Goal: Task Accomplishment & Management: Use online tool/utility

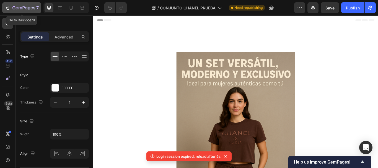
scroll to position [359, 0]
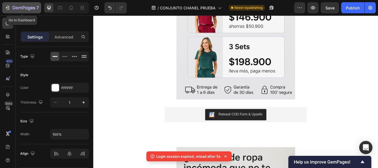
click at [13, 6] on icon "button" at bounding box center [23, 8] width 23 height 5
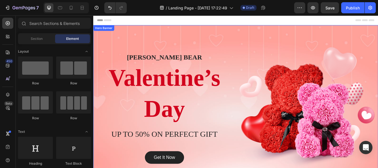
click at [226, 34] on div "Overlay" at bounding box center [259, 123] width 332 height 193
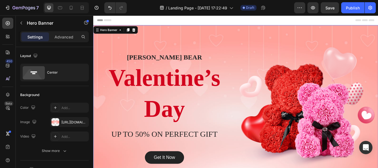
click at [167, 34] on div "Overlay" at bounding box center [259, 123] width 332 height 193
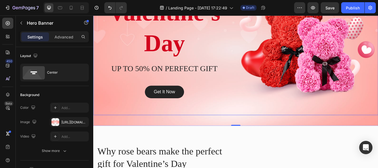
scroll to position [28, 0]
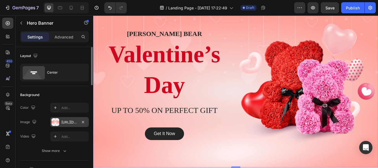
click at [74, 122] on div "https://ucarecdn.com/a570b02a-158e-4e22-bb15-b81faa78c543/-/format/auto/" at bounding box center [69, 122] width 16 height 5
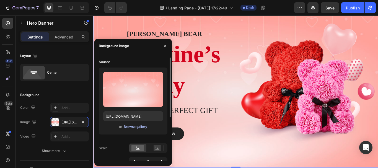
click at [137, 127] on div "Browse gallery" at bounding box center [135, 126] width 23 height 5
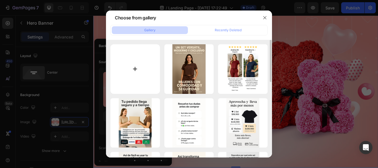
click at [134, 68] on input "file" at bounding box center [134, 68] width 49 height 49
type input "C:\fakepath\2.1.png"
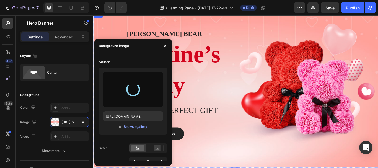
type input "[URL][DOMAIN_NAME]"
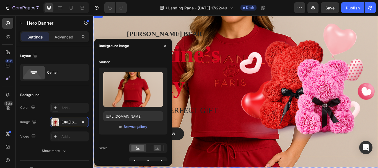
scroll to position [0, 0]
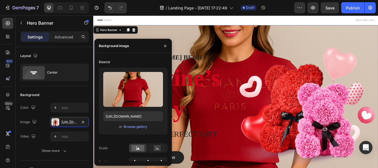
click at [323, 30] on div "Overlay" at bounding box center [259, 123] width 332 height 193
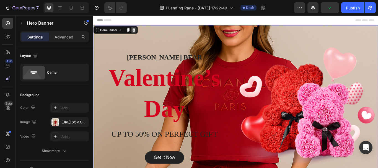
click at [142, 32] on icon at bounding box center [140, 32] width 4 height 4
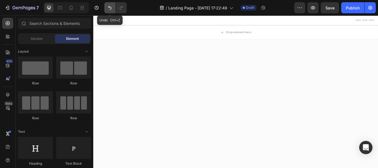
click at [108, 11] on button "Undo/Redo" at bounding box center [109, 7] width 11 height 11
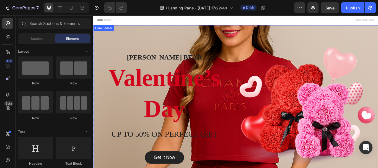
click at [107, 35] on div "ROSE TEDDY BEAR Heading Valentine’s Day Heading UP TO 50% ON PERFECT GIFT Headi…" at bounding box center [259, 123] width 332 height 193
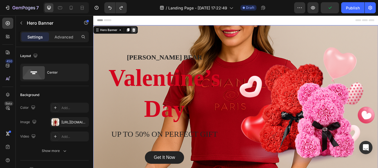
click at [140, 32] on icon at bounding box center [140, 32] width 4 height 4
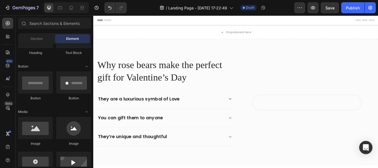
scroll to position [138, 0]
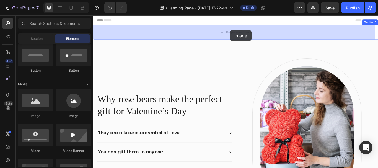
drag, startPoint x: 124, startPoint y: 124, endPoint x: 252, endPoint y: 30, distance: 158.6
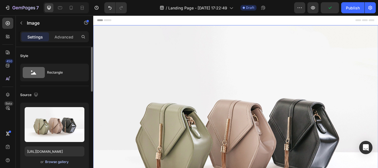
click at [51, 160] on div "Browse gallery" at bounding box center [56, 161] width 23 height 5
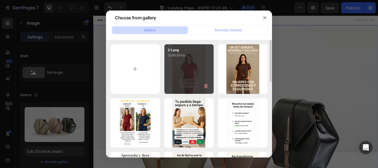
click at [174, 63] on div "2.1.png 2099.69 kb" at bounding box center [188, 68] width 49 height 49
type input "[URL][DOMAIN_NAME]"
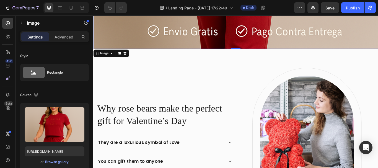
scroll to position [497, 0]
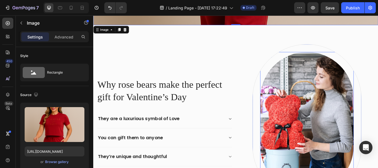
click at [329, 104] on img at bounding box center [341, 140] width 109 height 164
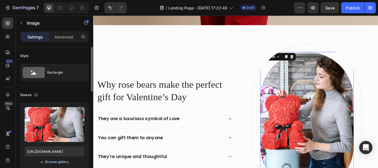
click at [62, 160] on div "Browse gallery" at bounding box center [56, 161] width 23 height 5
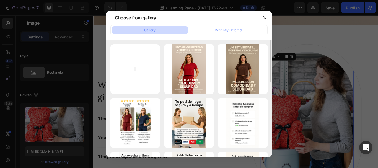
click at [109, 58] on div "2.1.png 2099.69 kb ChatGPT_Image_26_sept...m..png 2347.92 kb 11 (2).png 1824.76…" at bounding box center [189, 98] width 166 height 117
click at [136, 61] on input "file" at bounding box center [134, 68] width 49 height 49
type input "C:\fakepath\2.2.png"
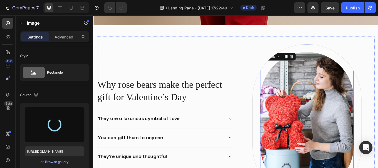
click at [337, 49] on div "Image 0 Row" at bounding box center [341, 140] width 127 height 182
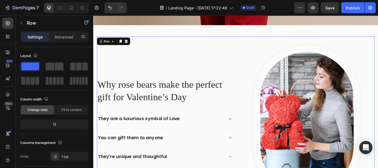
click at [257, 57] on div "Why rose bears make the perfect gift for Valentine’s Day Heading They are a lux…" at bounding box center [258, 140] width 323 height 200
click at [157, 90] on p "Why rose bears make the perfect gift for Valentine’s Day" at bounding box center [176, 103] width 156 height 29
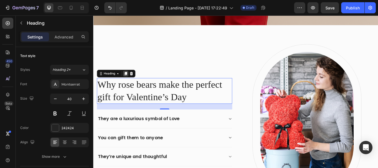
click at [130, 82] on icon at bounding box center [130, 84] width 3 height 4
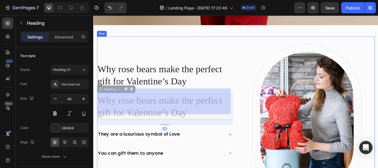
scroll to position [479, 0]
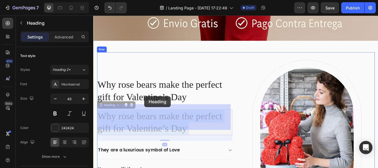
drag, startPoint x: 169, startPoint y: 108, endPoint x: 132, endPoint y: 99, distance: 38.3
click at [151, 108] on div "Header Image Section 1 Why rose bears make the perfect gift for Valentine’s Day…" at bounding box center [259, 141] width 332 height 1211
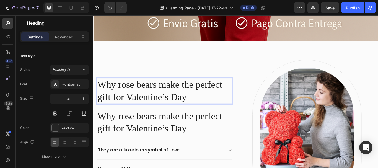
click at [174, 72] on div "Why rose bears make the perfect gift for Valentine’s Day Heading 24 Why rose be…" at bounding box center [176, 158] width 158 height 182
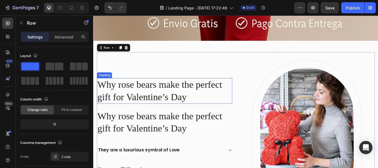
click at [122, 95] on p "Why rose bears make the perfect gift for Valentine’s Day" at bounding box center [176, 103] width 156 height 29
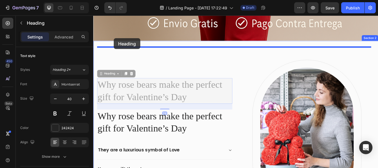
drag, startPoint x: 100, startPoint y: 77, endPoint x: 117, endPoint y: 42, distance: 38.6
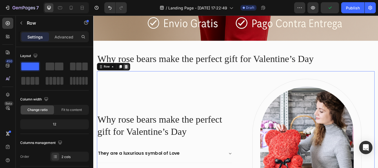
click at [130, 73] on icon at bounding box center [132, 75] width 4 height 4
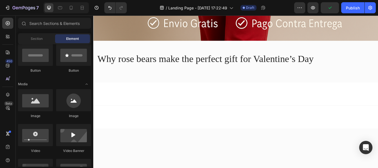
click at [241, 95] on div at bounding box center [259, 107] width 332 height 27
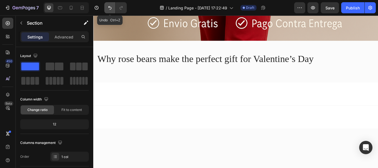
click at [107, 9] on icon "Undo/Redo" at bounding box center [110, 8] width 6 height 6
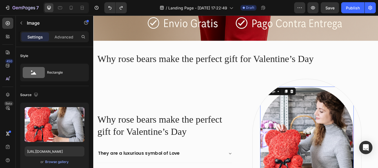
click at [65, 161] on div "Browse gallery" at bounding box center [56, 161] width 23 height 5
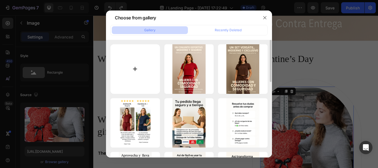
click at [151, 67] on input "file" at bounding box center [134, 68] width 49 height 49
type input "C:\fakepath\2.2.png"
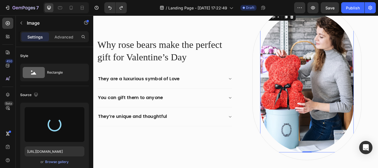
radio input "false"
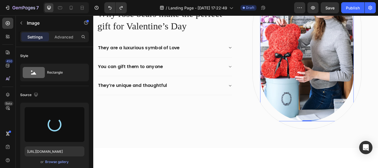
scroll to position [534, 0]
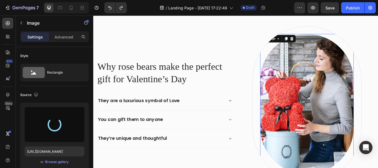
click at [339, 106] on img at bounding box center [341, 119] width 109 height 164
click at [51, 161] on div "Browse gallery" at bounding box center [56, 161] width 23 height 5
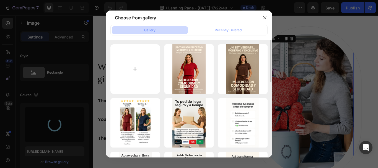
click at [140, 66] on input "file" at bounding box center [134, 68] width 49 height 49
type input "C:\fakepath\WhatsApp Image 2025-09-26 at 5.27.38 PM.jpeg"
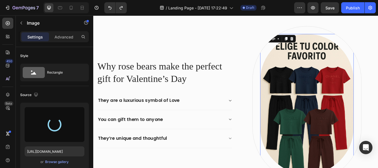
type input "https://cdn.shopify.com/s/files/1/0675/3900/9685/files/gempages_528518921397994…"
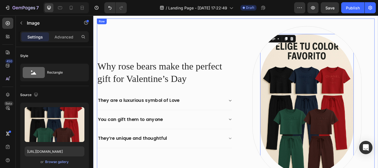
scroll to position [534, 0]
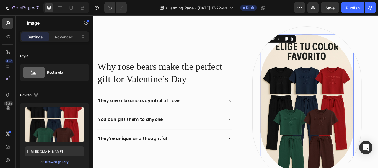
click at [295, 53] on div at bounding box center [341, 118] width 109 height 163
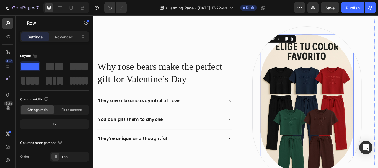
click at [352, 29] on div "Image 0 Row" at bounding box center [341, 119] width 127 height 182
click at [283, 156] on div "Image Row 0" at bounding box center [341, 119] width 127 height 182
click at [338, 128] on img at bounding box center [341, 118] width 109 height 163
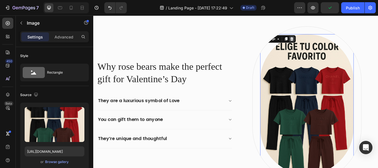
click at [322, 43] on icon at bounding box center [324, 43] width 4 height 4
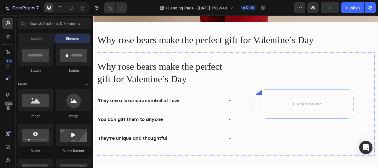
scroll to position [495, 0]
click at [361, 103] on div "Drop element here Row" at bounding box center [341, 118] width 127 height 35
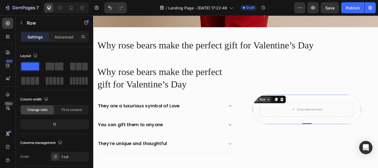
click at [295, 111] on icon at bounding box center [297, 113] width 4 height 4
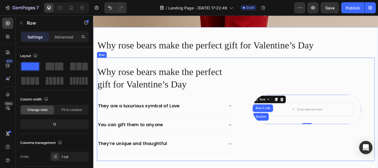
click at [362, 79] on div "Drop element here Row Row 2 cols Section 0" at bounding box center [342, 125] width 158 height 103
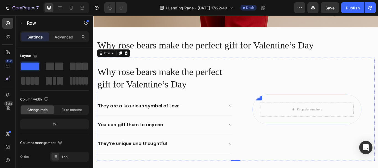
click at [369, 108] on div "Drop element here Row" at bounding box center [341, 125] width 127 height 35
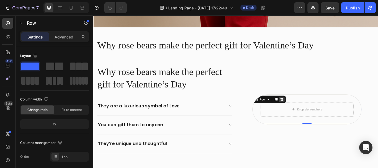
click at [312, 110] on div at bounding box center [312, 113] width 7 height 7
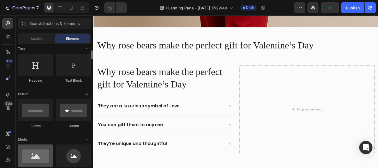
scroll to position [138, 0]
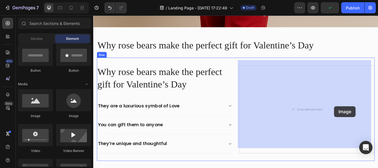
drag, startPoint x: 133, startPoint y: 126, endPoint x: 373, endPoint y: 121, distance: 239.9
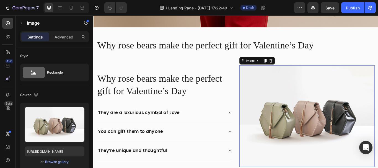
scroll to position [502, 0]
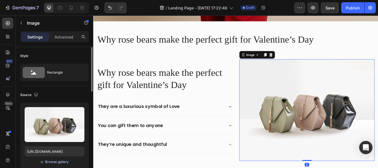
click at [56, 162] on div "Browse gallery" at bounding box center [56, 161] width 23 height 5
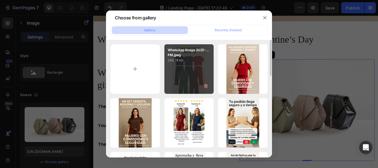
click at [196, 61] on p "248.74 kb" at bounding box center [188, 60] width 43 height 6
type input "https://cdn.shopify.com/s/files/1/0675/3900/9685/files/gempages_528518921397994…"
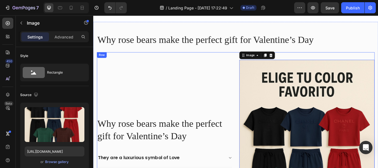
scroll to position [505, 0]
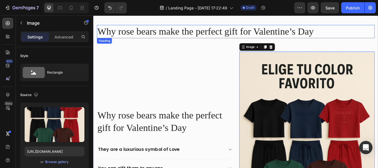
click at [287, 33] on p "Why rose bears make the perfect gift for Valentine’s Day" at bounding box center [259, 34] width 322 height 14
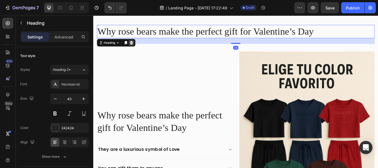
click at [138, 47] on icon at bounding box center [137, 47] width 4 height 4
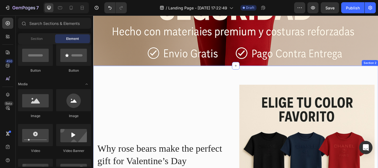
scroll to position [428, 0]
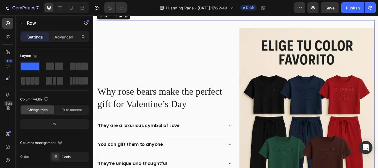
scroll to position [538, 0]
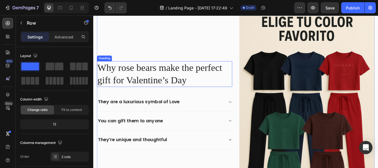
click at [164, 85] on p "Why rose bears make the perfect gift for Valentine’s Day" at bounding box center [176, 83] width 156 height 29
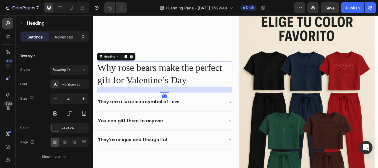
click at [164, 85] on p "Why rose bears make the perfect gift for Valentine’s Day" at bounding box center [176, 83] width 156 height 29
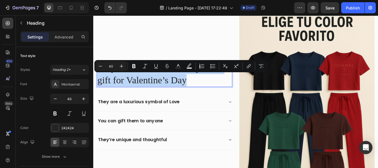
click at [164, 85] on p "Why rose bears make the perfect gift for Valentine’s Day" at bounding box center [176, 83] width 156 height 29
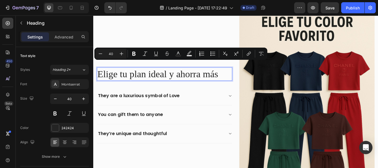
scroll to position [545, 0]
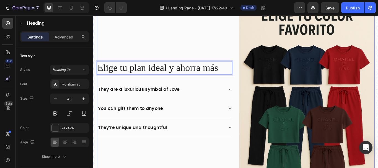
click at [197, 45] on div "Elige tu plan ideal y ahorra más Heading 24 They are a luxurious symbol of Love…" at bounding box center [176, 113] width 158 height 236
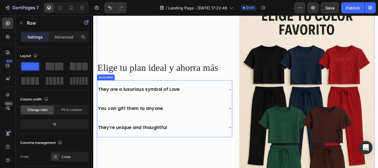
click at [211, 101] on div "They are a luxurious symbol of Love" at bounding box center [172, 102] width 148 height 9
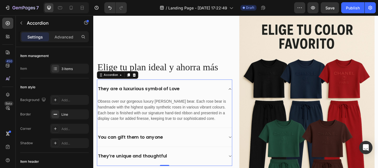
scroll to position [528, 0]
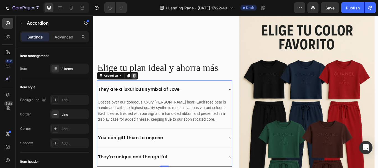
click at [142, 83] on icon at bounding box center [140, 85] width 4 height 4
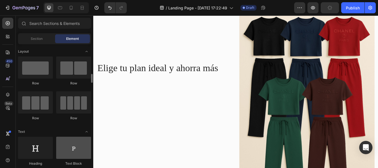
scroll to position [28, 0]
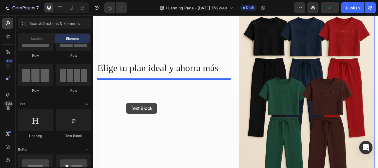
drag, startPoint x: 162, startPoint y: 133, endPoint x: 132, endPoint y: 114, distance: 36.1
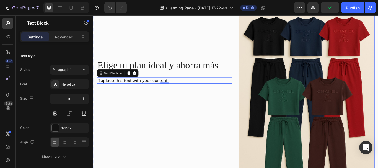
scroll to position [575, 0]
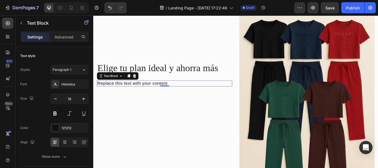
click at [159, 91] on div "Replace this text with your content" at bounding box center [176, 94] width 158 height 7
click at [159, 92] on p "Replace this text with your content" at bounding box center [176, 95] width 156 height 6
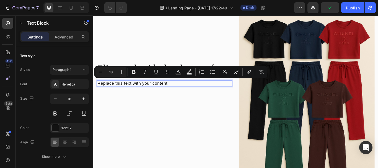
click at [158, 92] on p "Replace this text with your content" at bounding box center [176, 95] width 156 height 6
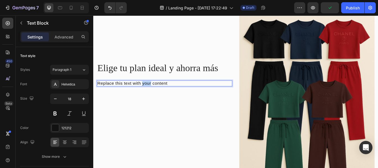
click at [159, 93] on p "Replace this text with your content" at bounding box center [176, 95] width 156 height 6
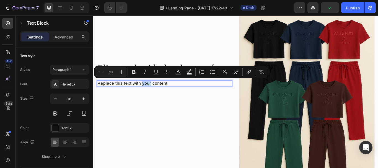
click at [159, 93] on p "Replace this text with your content" at bounding box center [176, 95] width 156 height 6
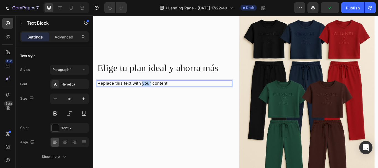
click at [159, 92] on p "Replace this text with your content" at bounding box center [176, 95] width 156 height 6
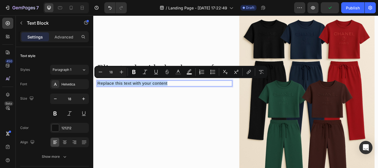
click at [159, 92] on p "Replace this text with your content" at bounding box center [176, 95] width 156 height 6
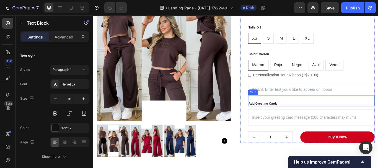
scroll to position [844, 0]
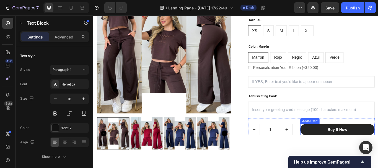
click at [355, 148] on button "Buy It Now" at bounding box center [377, 148] width 87 height 13
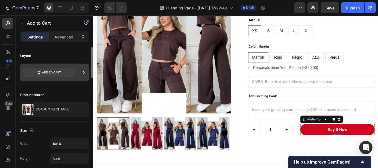
scroll to position [28, 0]
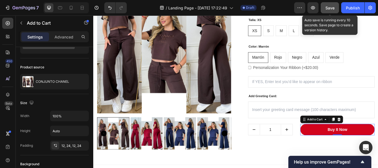
click at [332, 6] on span "Save" at bounding box center [329, 8] width 9 height 5
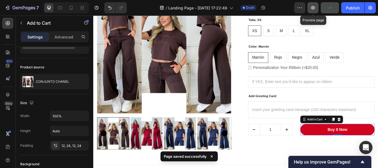
click at [308, 8] on button "button" at bounding box center [312, 7] width 11 height 11
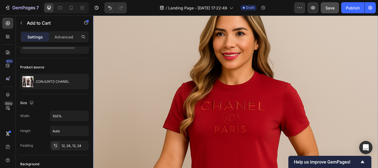
scroll to position [0, 0]
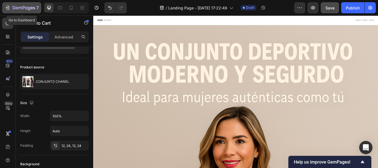
click at [23, 9] on icon "button" at bounding box center [23, 8] width 23 height 5
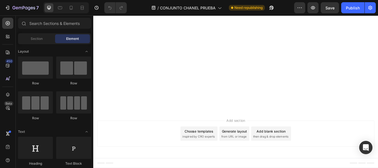
scroll to position [2321, 0]
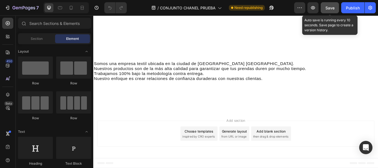
click at [331, 10] on div "Save" at bounding box center [329, 8] width 9 height 6
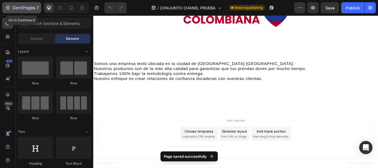
click at [32, 8] on icon "button" at bounding box center [32, 8] width 2 height 2
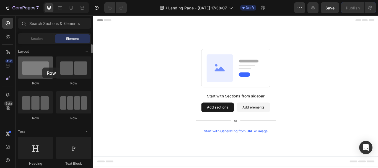
drag, startPoint x: 34, startPoint y: 74, endPoint x: 38, endPoint y: 68, distance: 7.2
click at [38, 68] on div at bounding box center [35, 67] width 35 height 22
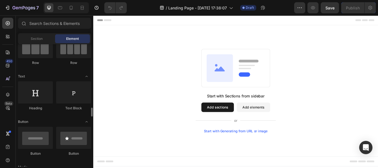
scroll to position [138, 0]
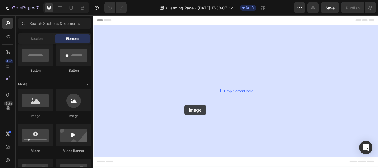
drag, startPoint x: 131, startPoint y: 123, endPoint x: 219, endPoint y: 111, distance: 89.0
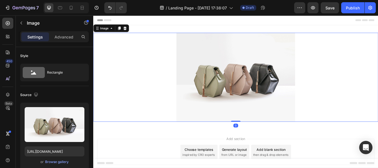
click at [238, 93] on img at bounding box center [259, 88] width 138 height 104
click at [57, 161] on div "Browse gallery" at bounding box center [56, 161] width 23 height 5
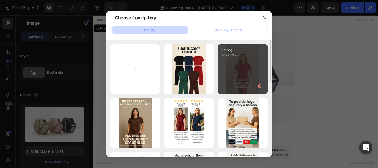
click at [240, 66] on div "2.1.png 2099.69 kb" at bounding box center [242, 68] width 49 height 49
type input "[URL][DOMAIN_NAME]"
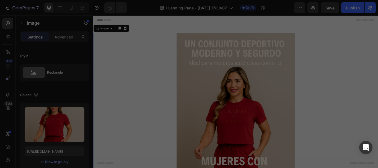
click at [240, 66] on div "2.1.png 2099.69 kb" at bounding box center [242, 68] width 49 height 49
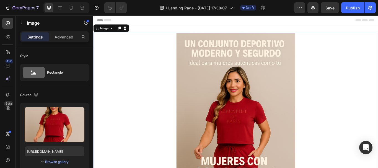
click at [137, 93] on div at bounding box center [259, 139] width 332 height 207
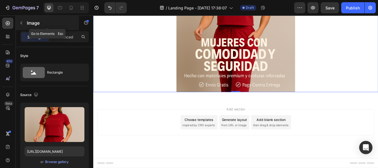
click at [27, 23] on div "Image" at bounding box center [47, 23] width 63 height 14
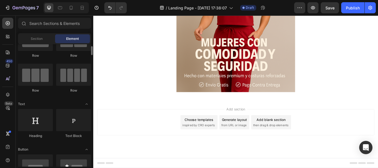
scroll to position [0, 0]
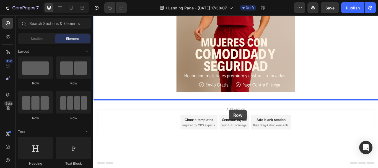
drag, startPoint x: 177, startPoint y: 91, endPoint x: 251, endPoint y: 125, distance: 81.6
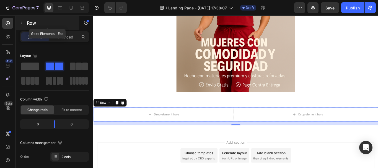
click at [22, 22] on icon "button" at bounding box center [21, 23] width 4 height 4
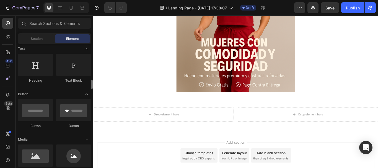
scroll to position [138, 0]
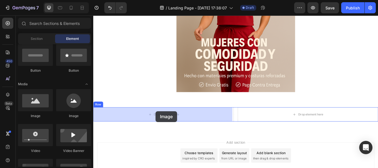
drag, startPoint x: 128, startPoint y: 121, endPoint x: 166, endPoint y: 127, distance: 38.3
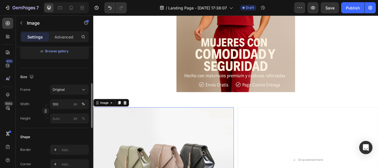
scroll to position [0, 0]
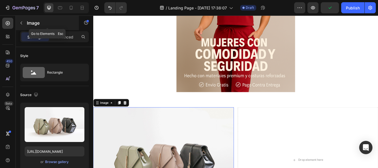
click at [24, 22] on button "button" at bounding box center [21, 23] width 9 height 9
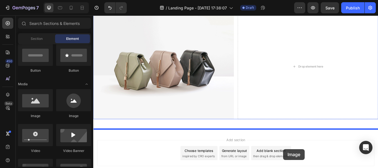
scroll to position [281, 0]
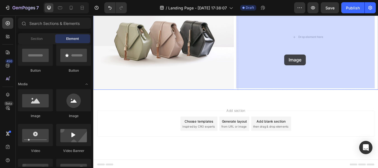
drag, startPoint x: 133, startPoint y: 145, endPoint x: 316, endPoint y: 60, distance: 202.7
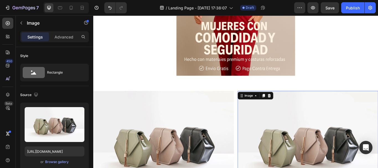
scroll to position [171, 0]
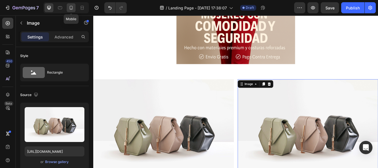
click at [71, 6] on icon at bounding box center [71, 8] width 6 height 6
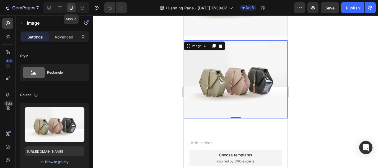
scroll to position [247, 0]
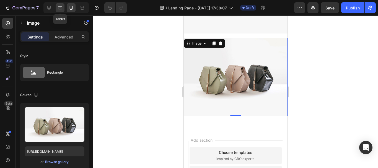
click at [61, 9] on icon at bounding box center [60, 7] width 4 height 3
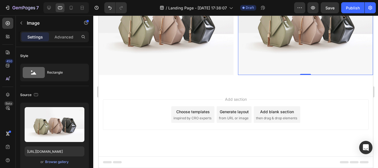
scroll to position [195, 0]
click at [180, 75] on img at bounding box center [165, 24] width 135 height 101
click at [64, 161] on div "Browse gallery" at bounding box center [56, 161] width 23 height 5
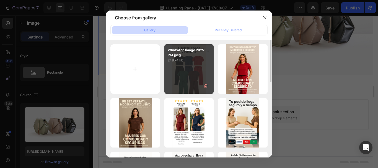
click at [190, 72] on div "WhatsApp Image 2025-...PM.jpeg 248.74 kb" at bounding box center [188, 68] width 49 height 49
type input "https://cdn.shopify.com/s/files/1/0675/3900/9685/files/gempages_528518921397994…"
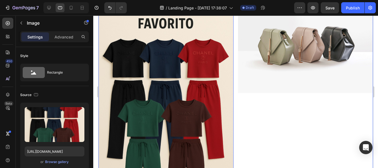
scroll to position [306, 0]
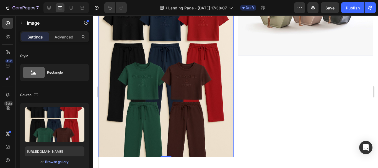
click at [273, 42] on img at bounding box center [304, 5] width 135 height 101
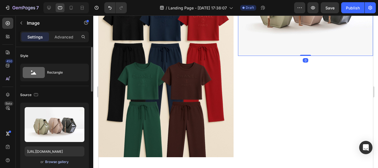
click at [53, 161] on div "Browse gallery" at bounding box center [56, 161] width 23 height 5
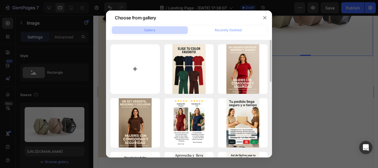
click at [148, 76] on input "file" at bounding box center [134, 68] width 49 height 49
type input "C:\fakepath\ChatGPT_Image_26_sept_2025,_05_41_41_p.m..png"
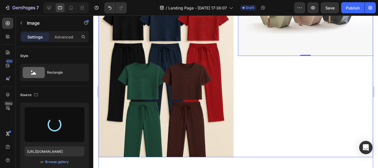
type input "[URL][DOMAIN_NAME]"
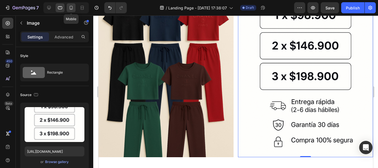
click at [69, 7] on icon at bounding box center [71, 8] width 6 height 6
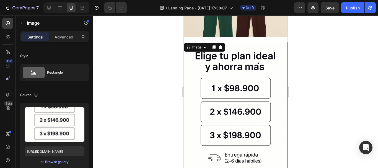
scroll to position [379, 0]
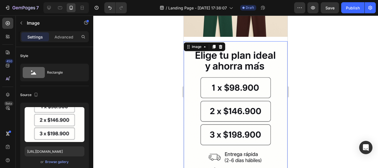
click at [150, 83] on div at bounding box center [235, 91] width 284 height 152
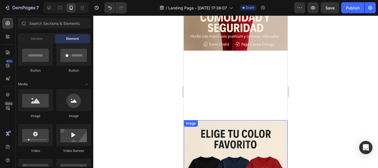
scroll to position [131, 0]
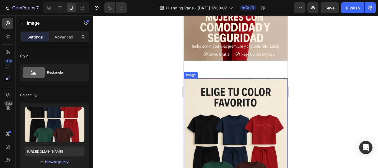
click at [227, 78] on img at bounding box center [236, 156] width 104 height 156
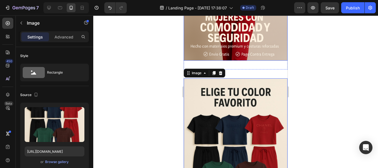
click at [154, 57] on div at bounding box center [235, 91] width 284 height 152
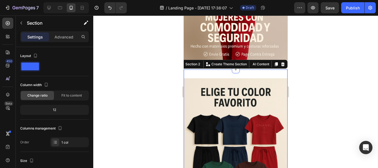
click at [334, 85] on div at bounding box center [235, 91] width 284 height 152
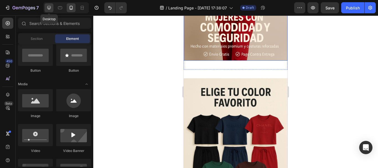
click at [52, 9] on div at bounding box center [48, 7] width 9 height 9
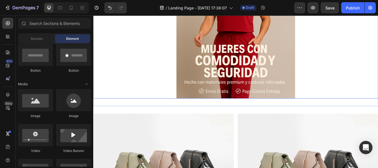
click at [150, 98] on div at bounding box center [259, 8] width 332 height 207
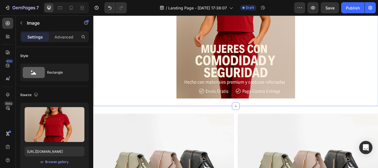
click at [177, 117] on div "Image Section 1 You can create reusable sections Create Theme Section AI Conten…" at bounding box center [259, 8] width 332 height 225
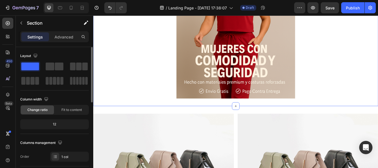
click at [64, 123] on div "12" at bounding box center [54, 124] width 66 height 8
click at [54, 122] on div "12" at bounding box center [54, 124] width 66 height 8
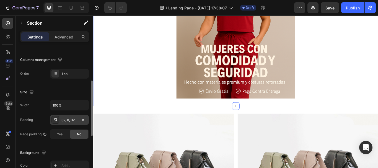
click at [68, 119] on div "32, 0, 32, 0" at bounding box center [69, 119] width 16 height 5
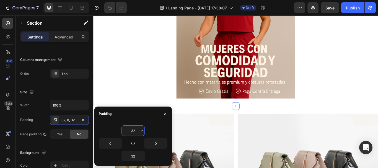
click at [138, 129] on input "32" at bounding box center [133, 130] width 23 height 10
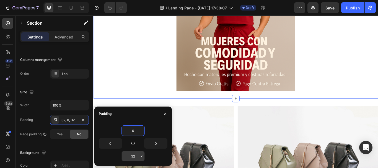
type input "0"
click at [125, 156] on input "32" at bounding box center [133, 156] width 23 height 10
type input "0"
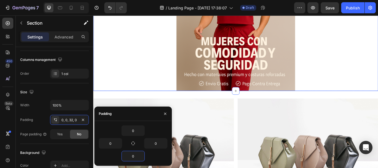
click at [174, 53] on div at bounding box center [259, -1] width 332 height 207
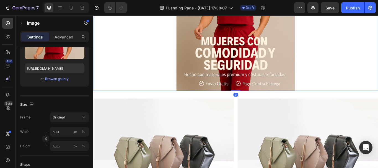
scroll to position [0, 0]
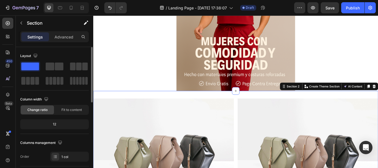
scroll to position [55, 0]
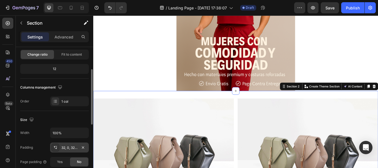
click at [59, 145] on div "32, 0, 32, 0" at bounding box center [69, 147] width 39 height 10
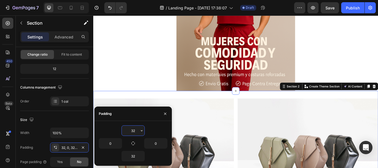
click at [125, 129] on input "32" at bounding box center [133, 130] width 23 height 10
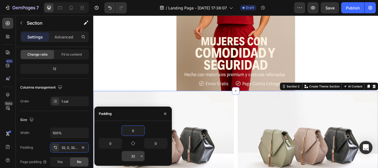
type input "0"
click at [138, 156] on input "32" at bounding box center [133, 156] width 23 height 10
type input "0"
click at [140, 67] on div at bounding box center [259, -1] width 332 height 207
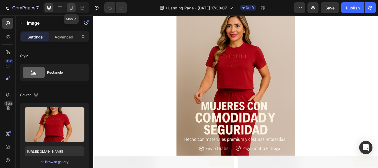
click at [72, 8] on icon at bounding box center [71, 8] width 3 height 4
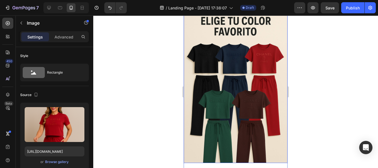
scroll to position [168, 0]
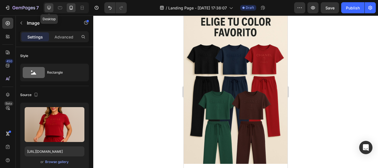
click at [49, 8] on icon at bounding box center [49, 8] width 4 height 4
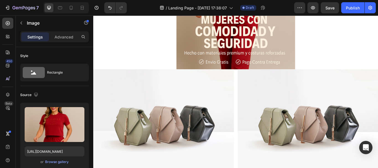
scroll to position [166, 0]
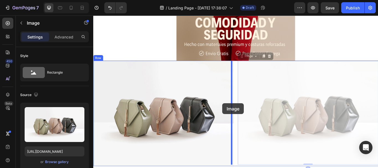
drag, startPoint x: 303, startPoint y: 117, endPoint x: 243, endPoint y: 118, distance: 60.3
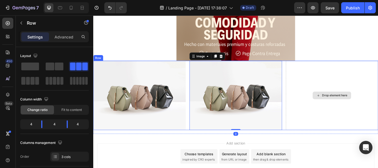
click at [345, 82] on div "Drop element here" at bounding box center [371, 108] width 108 height 81
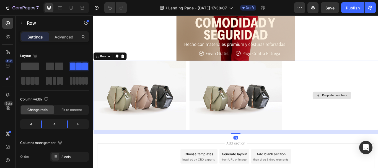
click at [334, 78] on div "Drop element here" at bounding box center [371, 108] width 108 height 81
click at [377, 90] on div "Drop element here" at bounding box center [371, 108] width 108 height 81
click at [365, 130] on div "Drop element here" at bounding box center [371, 108] width 108 height 81
click at [50, 65] on span at bounding box center [50, 66] width 9 height 8
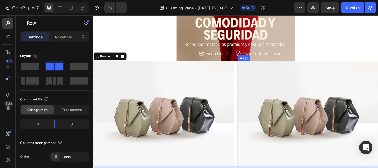
click at [337, 121] on img at bounding box center [343, 129] width 164 height 123
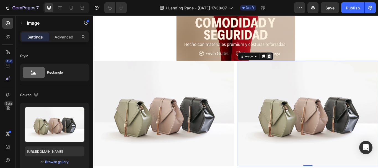
click at [296, 62] on icon at bounding box center [298, 63] width 4 height 4
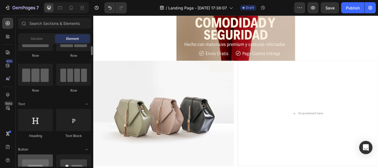
scroll to position [0, 0]
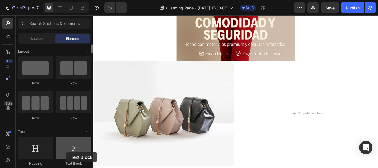
click at [66, 151] on div at bounding box center [73, 148] width 35 height 22
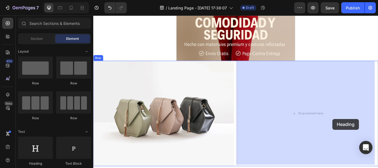
drag, startPoint x: 130, startPoint y: 167, endPoint x: 360, endPoint y: 147, distance: 230.5
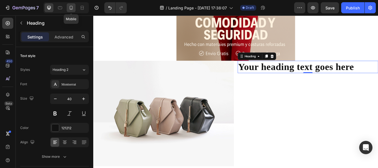
click at [70, 11] on div at bounding box center [71, 7] width 9 height 9
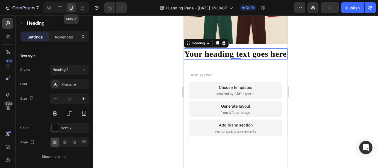
scroll to position [296, 0]
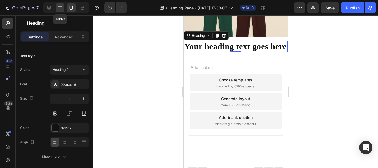
click at [59, 6] on icon at bounding box center [60, 8] width 6 height 6
type input "32"
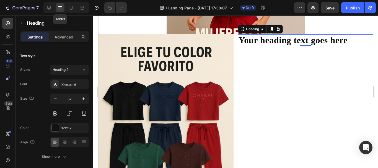
scroll to position [143, 0]
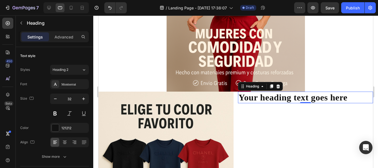
click at [263, 99] on h2 "Your heading text goes here" at bounding box center [304, 97] width 135 height 12
click at [264, 98] on p "Your heading text goes here" at bounding box center [305, 97] width 134 height 11
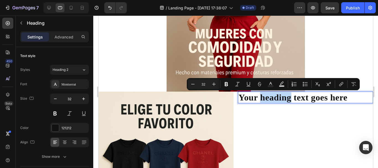
click at [263, 100] on p "Your heading text goes here" at bounding box center [305, 97] width 134 height 11
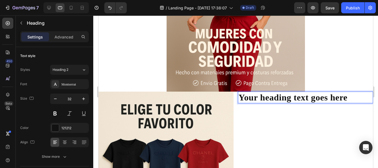
click at [268, 98] on p "Your heading text goes here" at bounding box center [305, 97] width 134 height 11
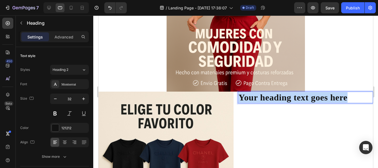
click at [268, 98] on p "Your heading text goes here" at bounding box center [305, 97] width 134 height 11
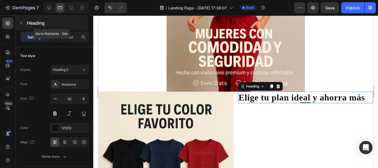
click at [23, 22] on button "button" at bounding box center [21, 23] width 9 height 9
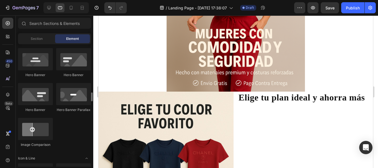
scroll to position [359, 0]
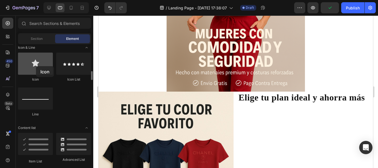
click at [36, 66] on div at bounding box center [35, 64] width 35 height 22
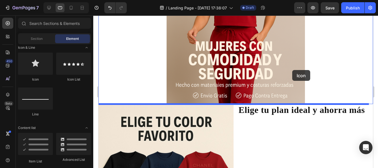
scroll to position [129, 0]
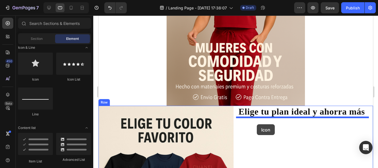
drag, startPoint x: 127, startPoint y: 84, endPoint x: 256, endPoint y: 124, distance: 135.2
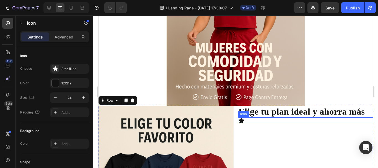
click at [284, 121] on div "Icon" at bounding box center [304, 120] width 135 height 7
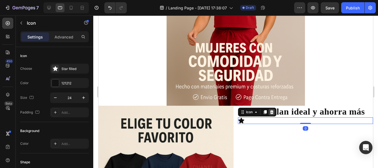
click at [270, 113] on icon at bounding box center [271, 112] width 4 height 4
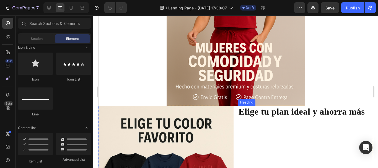
click at [262, 110] on p "Elige tu plan ideal y ahorra más" at bounding box center [305, 111] width 134 height 11
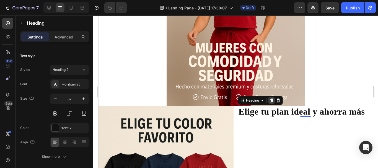
click at [269, 101] on icon at bounding box center [270, 100] width 3 height 4
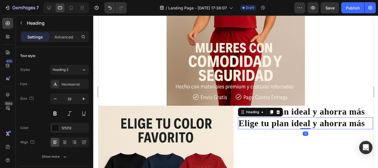
click at [260, 125] on h2 "Elige tu plan ideal y ahorra más" at bounding box center [304, 123] width 135 height 12
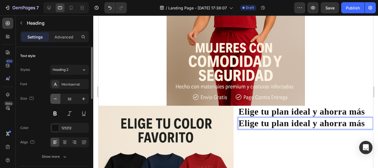
click at [55, 98] on icon "button" at bounding box center [56, 99] width 6 height 6
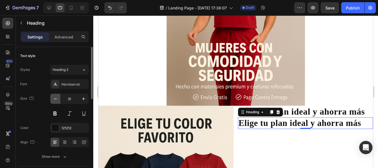
click at [55, 97] on icon "button" at bounding box center [56, 99] width 6 height 6
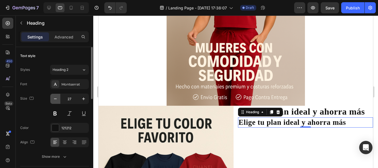
click at [55, 97] on icon "button" at bounding box center [56, 99] width 6 height 6
type input "26"
click at [268, 120] on p "Elige tu plan ideal y ahorra más" at bounding box center [305, 122] width 134 height 9
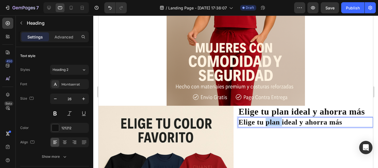
click at [268, 120] on p "Elige tu plan ideal y ahorra más" at bounding box center [305, 122] width 134 height 9
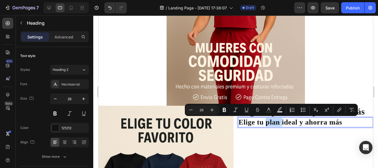
click at [268, 120] on p "Elige tu plan ideal y ahorra más" at bounding box center [305, 122] width 134 height 9
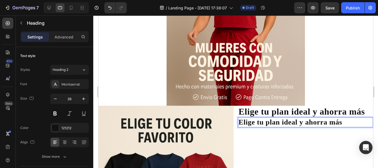
click at [268, 120] on p "Elige tu plan ideal y ahorra más" at bounding box center [305, 122] width 134 height 9
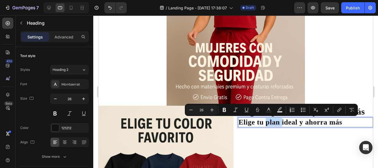
click at [268, 120] on p "Elige tu plan ideal y ahorra más" at bounding box center [305, 122] width 134 height 9
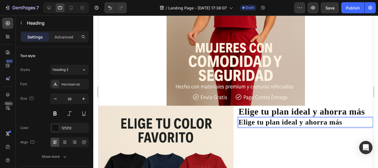
click at [242, 121] on p "Elige tu plan ideal y ahorra más" at bounding box center [305, 122] width 134 height 9
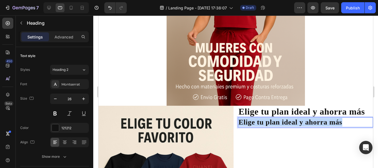
click at [242, 121] on p "Elige tu plan ideal y ahorra más" at bounding box center [305, 122] width 134 height 9
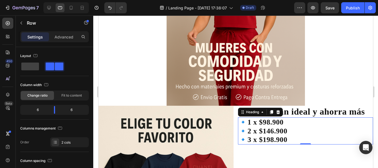
click at [249, 127] on strong "2 x $146.900" at bounding box center [267, 131] width 40 height 8
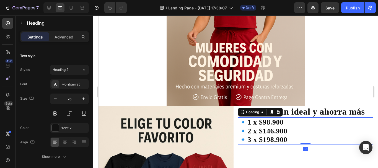
click at [237, 118] on h2 "🔹 1 x $98.900 🔹 2 x $146.900 🔹 3 x $198.900" at bounding box center [304, 130] width 135 height 27
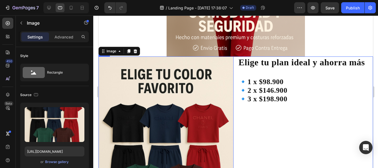
scroll to position [184, 0]
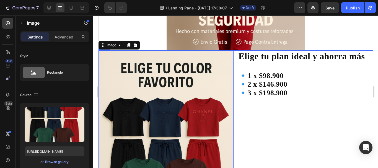
click at [271, 103] on div "Elige tu plan ideal y ahorra más Heading ⁠⁠⁠⁠⁠⁠⁠ 🔹 1 x $98.900 🔹 2 x $146.900 🔹…" at bounding box center [304, 151] width 135 height 202
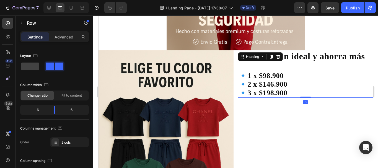
click at [287, 94] on p "⁠⁠⁠⁠⁠⁠⁠ 🔹 1 x $98.900 🔹 2 x $146.900 🔹 3 x $198.900" at bounding box center [305, 79] width 134 height 35
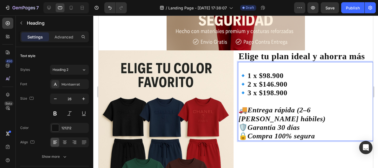
click at [250, 109] on icon "Entrega rápida (2–6 días hábiles)" at bounding box center [281, 114] width 87 height 17
click at [264, 79] on p "🔹 1 x $98.900 🔹 2 x $146.900 🔹 3 x $198.900 🚚 Entrega rápida (2–6 días hábiles)…" at bounding box center [305, 101] width 134 height 78
click at [261, 108] on icon "Entrega rápida (2–6 días hábiles)" at bounding box center [281, 114] width 87 height 17
click at [248, 108] on icon "Entrega rápida (2–6 días hábiles)" at bounding box center [281, 114] width 87 height 17
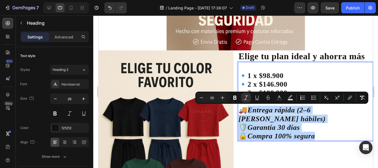
drag, startPoint x: 247, startPoint y: 108, endPoint x: 330, endPoint y: 126, distance: 84.8
click at [330, 126] on p "🔹 1 x $98.900 🔹 2 x $146.900 🔹 3 x $198.900 🚚 Entrega rápida (2–6 días hábiles)…" at bounding box center [305, 101] width 134 height 78
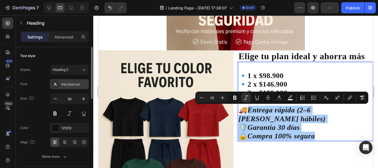
click at [70, 80] on div "Montserrat" at bounding box center [69, 84] width 39 height 10
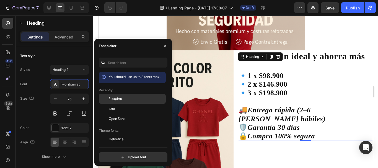
click at [124, 98] on div "Poppins" at bounding box center [137, 98] width 56 height 5
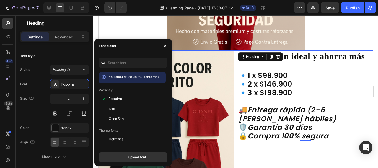
click at [296, 154] on div "Elige tu plan ideal y ahorra más Heading ⁠⁠⁠⁠⁠⁠⁠ 🔹 1 x $98.900 🔹 2 x $146.900 🔹…" at bounding box center [304, 151] width 135 height 202
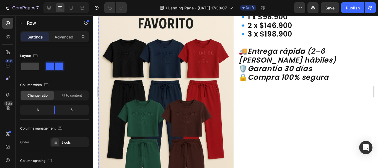
scroll to position [267, 0]
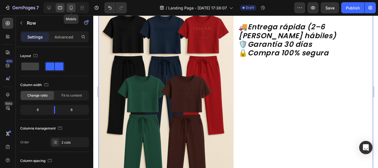
click at [73, 7] on icon at bounding box center [71, 8] width 6 height 6
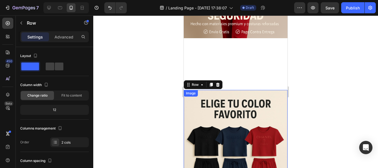
scroll to position [144, 0]
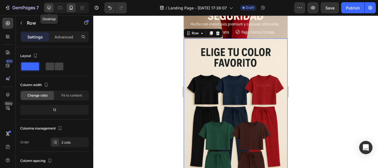
click at [49, 7] on icon at bounding box center [49, 8] width 6 height 6
type input "1200"
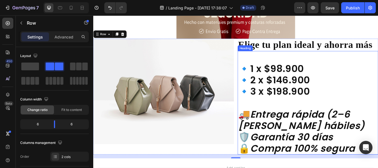
scroll to position [199, 0]
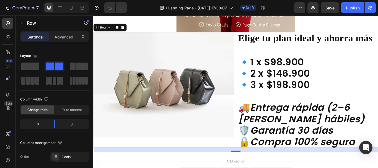
click at [258, 40] on div "Image Elige tu plan ideal y ahorra más Heading ⁠⁠⁠⁠⁠⁠⁠ 🔹 1 x $98.900 🔹 2 x $146…" at bounding box center [259, 102] width 332 height 135
click at [274, 43] on p "Elige tu plan ideal y ahorra más" at bounding box center [343, 41] width 162 height 13
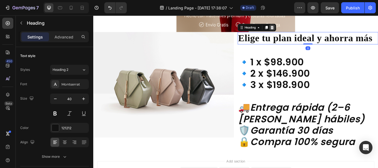
click at [300, 28] on icon at bounding box center [302, 30] width 4 height 4
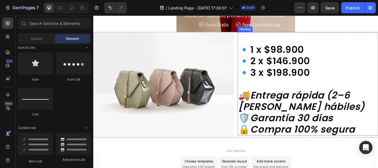
click at [338, 78] on strong "3 x $198.900" at bounding box center [310, 81] width 69 height 15
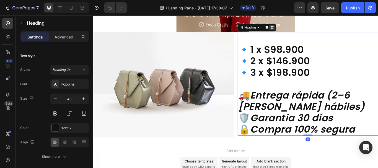
click at [301, 29] on icon at bounding box center [301, 29] width 4 height 4
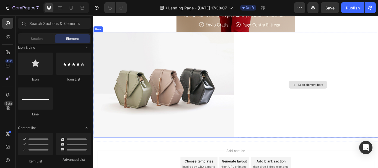
click at [332, 96] on div "Drop element here" at bounding box center [346, 96] width 29 height 4
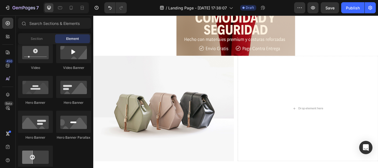
scroll to position [193, 0]
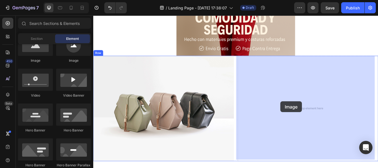
drag, startPoint x: 127, startPoint y: 67, endPoint x: 311, endPoint y: 116, distance: 189.9
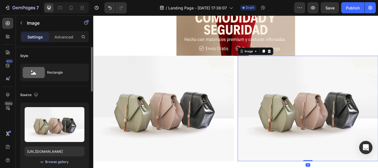
click at [55, 161] on div "Browse gallery" at bounding box center [56, 161] width 23 height 5
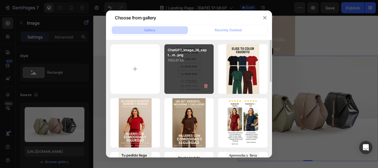
click at [196, 66] on div "ChatGPT_Image_26_sept...m..png 1563.81 kb" at bounding box center [188, 68] width 49 height 49
type input "https://cdn.shopify.com/s/files/1/0675/3900/9685/files/gempages_528518921397994…"
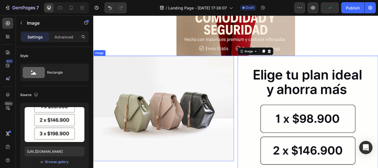
click at [199, 119] on img at bounding box center [175, 123] width 164 height 123
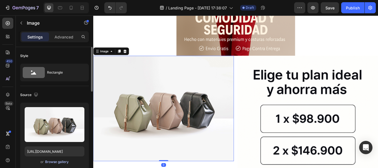
click at [55, 160] on div "Browse gallery" at bounding box center [56, 161] width 23 height 5
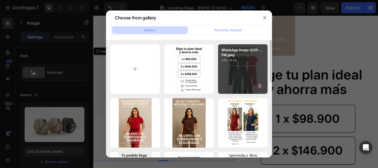
click at [233, 69] on div "WhatsApp Image 2025-...PM.jpeg 248.74 kb" at bounding box center [242, 68] width 49 height 49
type input "https://cdn.shopify.com/s/files/1/0675/3900/9685/files/gempages_528518921397994…"
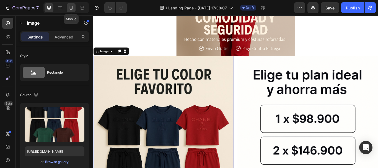
click at [68, 7] on div at bounding box center [71, 7] width 9 height 9
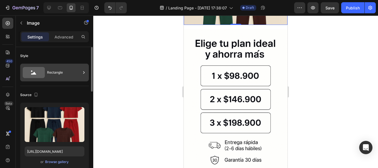
scroll to position [307, 0]
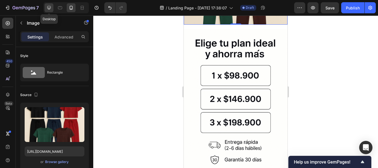
click at [47, 6] on icon at bounding box center [49, 8] width 6 height 6
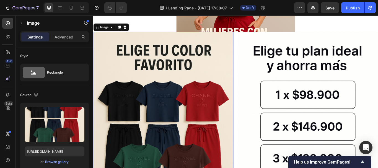
scroll to position [141, 0]
click at [194, 87] on img at bounding box center [175, 157] width 164 height 245
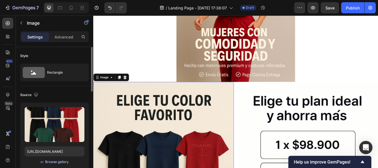
click at [53, 162] on div "Browse gallery" at bounding box center [56, 161] width 23 height 5
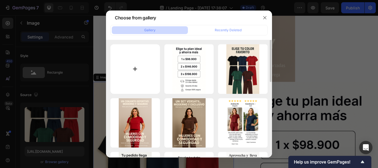
click at [131, 72] on input "file" at bounding box center [134, 68] width 49 height 49
type input "C:\fakepath\ChatGPT_Image_26_sept_2025,_05_50_08_p.m..png"
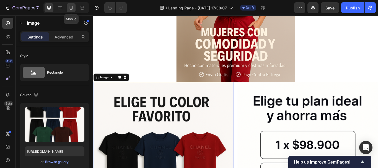
click at [71, 8] on icon at bounding box center [71, 8] width 6 height 6
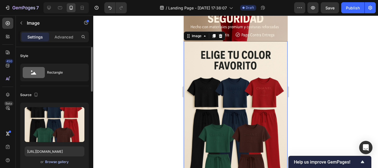
click at [64, 161] on div "Browse gallery" at bounding box center [56, 161] width 23 height 5
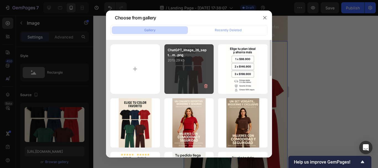
click at [195, 65] on div "ChatGPT_Image_26_sept...m..png 2019.29 kb" at bounding box center [188, 68] width 49 height 49
type input "https://cdn.shopify.com/s/files/1/0675/3900/9685/files/gempages_528518921397994…"
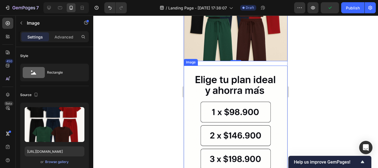
scroll to position [279, 0]
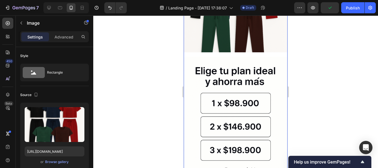
click at [214, 48] on div "Image Image Row 16" at bounding box center [236, 54] width 104 height 315
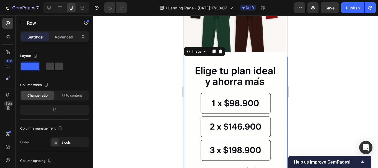
click at [219, 57] on img at bounding box center [236, 135] width 104 height 156
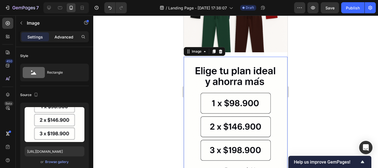
click at [61, 37] on p "Advanced" at bounding box center [63, 37] width 19 height 6
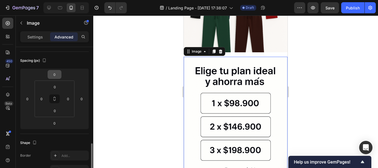
scroll to position [0, 0]
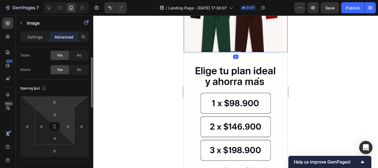
scroll to position [55, 0]
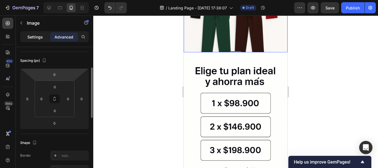
click at [32, 36] on p "Settings" at bounding box center [34, 37] width 15 height 6
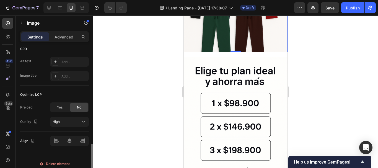
scroll to position [281, 0]
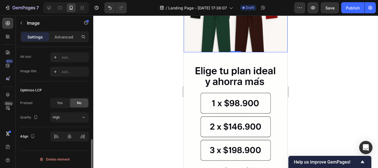
click at [154, 102] on div at bounding box center [235, 91] width 284 height 152
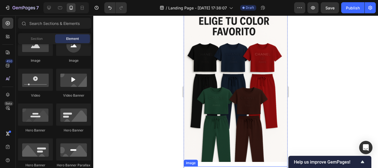
scroll to position [169, 0]
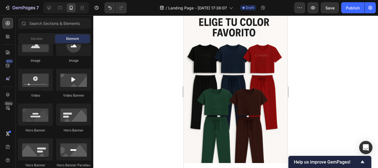
click at [168, 99] on div at bounding box center [235, 91] width 284 height 152
click at [312, 7] on icon "button" at bounding box center [313, 8] width 2 height 2
click at [29, 5] on div "7" at bounding box center [25, 7] width 26 height 7
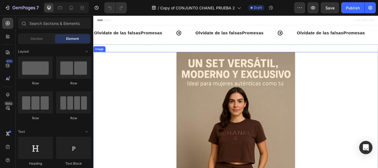
click at [251, 108] on img at bounding box center [259, 161] width 138 height 207
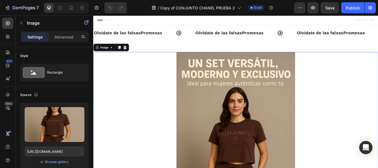
click at [238, 99] on img at bounding box center [259, 161] width 138 height 207
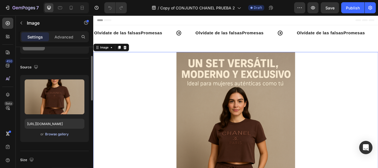
click at [54, 133] on div "Browse gallery" at bounding box center [56, 134] width 23 height 5
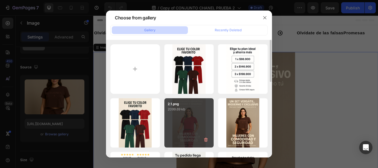
click at [172, 114] on div "2.1.png 2099.69 kb" at bounding box center [188, 122] width 49 height 49
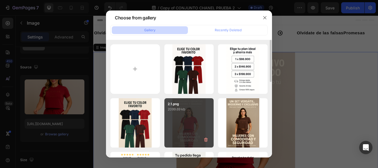
type input "[URL][DOMAIN_NAME]"
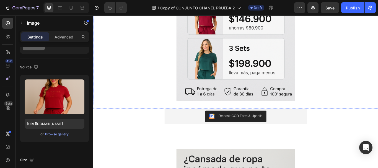
scroll to position [359, 0]
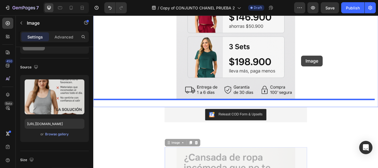
drag, startPoint x: 254, startPoint y: 179, endPoint x: 335, endPoint y: 62, distance: 141.8
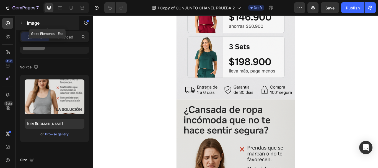
click at [21, 24] on icon "button" at bounding box center [21, 23] width 2 height 3
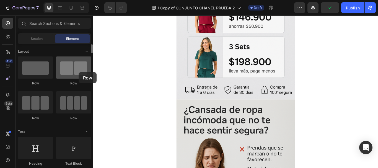
click at [78, 72] on div at bounding box center [73, 67] width 35 height 22
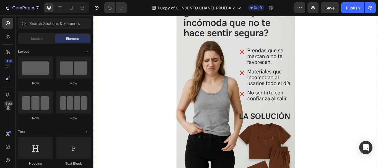
scroll to position [387, 0]
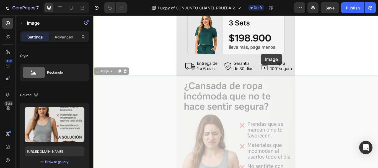
drag, startPoint x: 257, startPoint y: 123, endPoint x: 289, endPoint y: 58, distance: 72.4
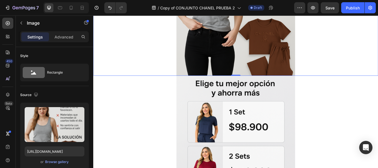
click at [61, 39] on p "Advanced" at bounding box center [63, 37] width 19 height 6
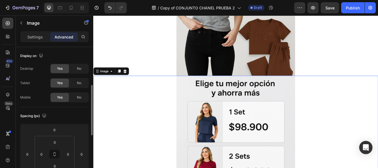
scroll to position [28, 0]
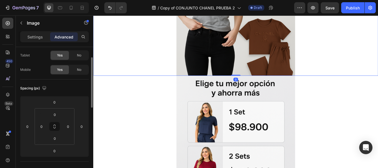
drag, startPoint x: 36, startPoint y: 38, endPoint x: 30, endPoint y: 32, distance: 8.7
click at [36, 38] on p "Settings" at bounding box center [34, 37] width 15 height 6
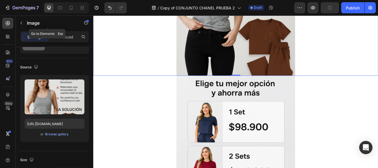
drag, startPoint x: 17, startPoint y: 23, endPoint x: 20, endPoint y: 23, distance: 3.6
click at [20, 23] on button "button" at bounding box center [21, 23] width 9 height 9
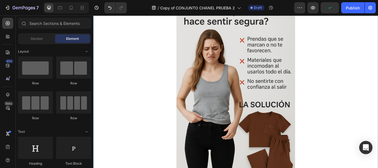
scroll to position [276, 0]
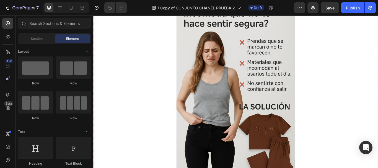
click at [252, 123] on img at bounding box center [259, 92] width 138 height 207
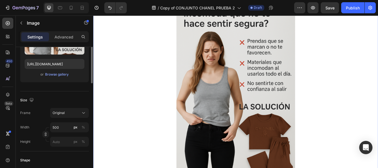
scroll to position [60, 0]
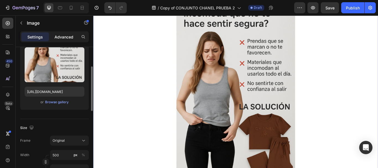
click at [72, 35] on p "Advanced" at bounding box center [63, 37] width 19 height 6
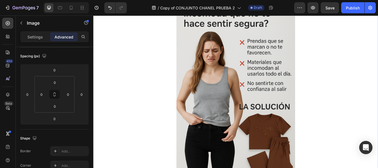
click at [289, 118] on img at bounding box center [259, 92] width 138 height 207
click at [289, 113] on img at bounding box center [259, 92] width 138 height 207
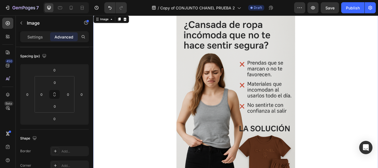
scroll to position [166, 0]
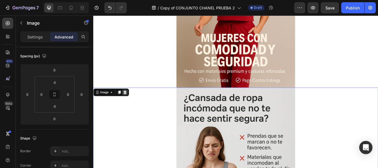
click at [128, 103] on icon at bounding box center [130, 105] width 4 height 4
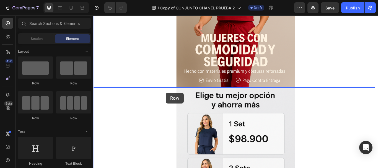
drag, startPoint x: 161, startPoint y: 88, endPoint x: 177, endPoint y: 105, distance: 24.1
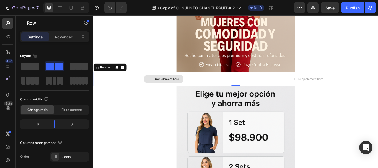
scroll to position [193, 0]
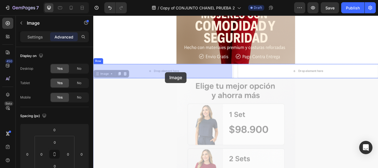
drag, startPoint x: 231, startPoint y: 133, endPoint x: 177, endPoint y: 80, distance: 75.8
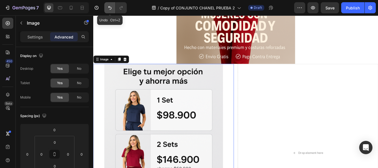
click at [108, 8] on icon "Undo/Redo" at bounding box center [110, 8] width 6 height 6
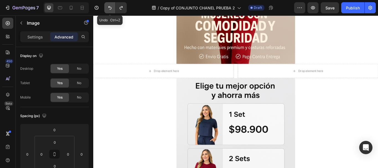
click at [109, 8] on icon "Undo/Redo" at bounding box center [110, 8] width 6 height 6
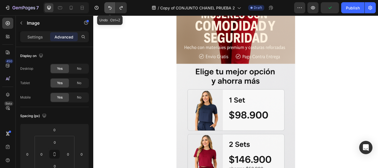
click at [109, 8] on icon "Undo/Redo" at bounding box center [109, 8] width 3 height 4
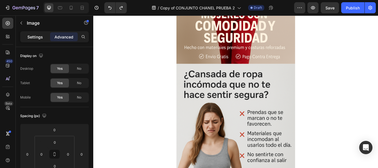
click at [31, 36] on p "Settings" at bounding box center [34, 37] width 15 height 6
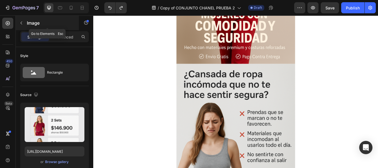
click at [22, 22] on icon "button" at bounding box center [21, 23] width 4 height 4
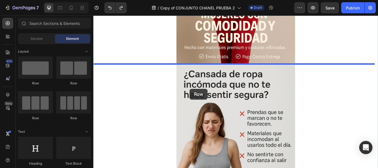
drag, startPoint x: 174, startPoint y: 88, endPoint x: 206, endPoint y: 101, distance: 34.6
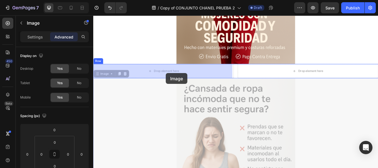
drag, startPoint x: 224, startPoint y: 128, endPoint x: 177, endPoint y: 82, distance: 65.7
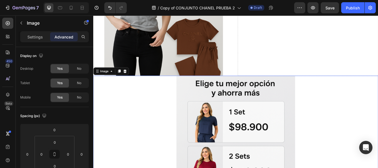
scroll to position [60, 0]
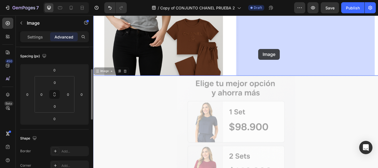
drag, startPoint x: 251, startPoint y: 132, endPoint x: 286, endPoint y: 53, distance: 86.0
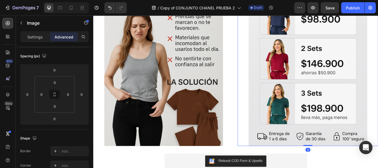
scroll to position [304, 0]
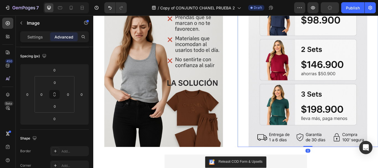
click at [315, 106] on img at bounding box center [343, 64] width 138 height 207
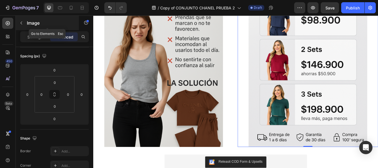
click at [22, 21] on icon "button" at bounding box center [21, 23] width 4 height 4
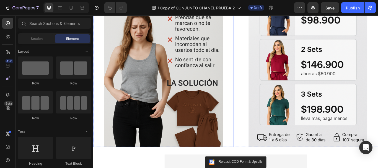
click at [177, 67] on img at bounding box center [175, 64] width 138 height 207
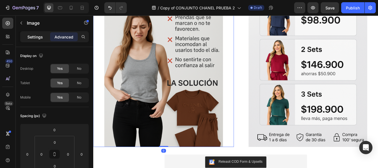
click at [33, 39] on p "Settings" at bounding box center [34, 37] width 15 height 6
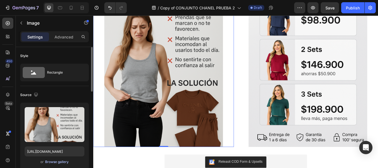
click at [65, 163] on div "Browse gallery" at bounding box center [56, 161] width 23 height 5
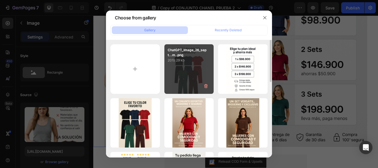
click at [178, 79] on div "ChatGPT_Image_26_sept...m..png 2019.29 kb" at bounding box center [188, 68] width 49 height 49
type input "https://cdn.shopify.com/s/files/1/0675/3900/9685/files/gempages_528518921397994…"
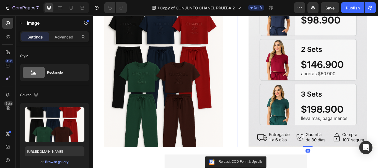
click at [308, 86] on img at bounding box center [343, 64] width 138 height 207
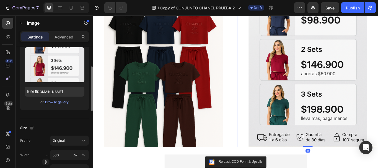
click at [59, 99] on div "or Browse gallery" at bounding box center [55, 102] width 60 height 7
click at [60, 101] on div "Browse gallery" at bounding box center [56, 101] width 23 height 5
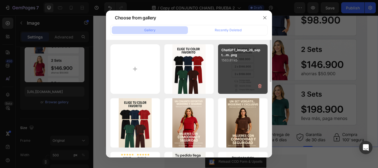
click at [237, 61] on p "1563.81 kb" at bounding box center [242, 60] width 43 height 6
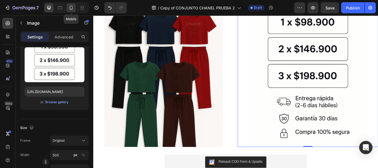
click at [68, 8] on div at bounding box center [71, 7] width 9 height 9
type input "[URL][DOMAIN_NAME]"
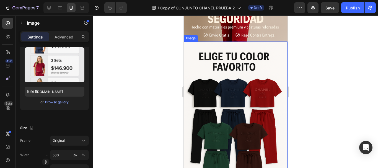
scroll to position [166, 0]
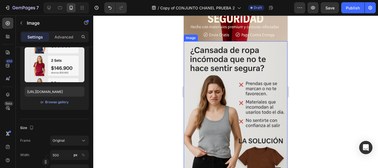
click at [233, 100] on img at bounding box center [236, 119] width 104 height 156
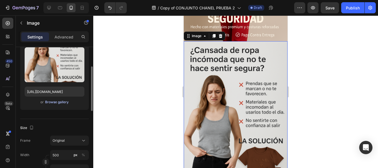
click at [59, 102] on div "Browse gallery" at bounding box center [56, 101] width 23 height 5
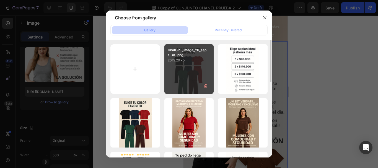
click at [190, 79] on div "ChatGPT_Image_26_sept...m..png 2019.29 kb" at bounding box center [188, 68] width 49 height 49
type input "https://cdn.shopify.com/s/files/1/0675/3900/9685/files/gempages_528518921397994…"
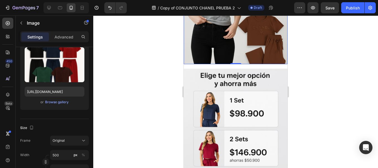
scroll to position [304, 0]
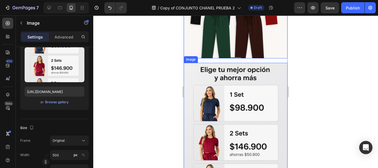
click at [220, 87] on img at bounding box center [236, 141] width 104 height 156
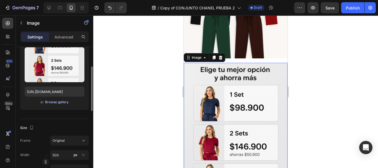
click at [60, 101] on div "Browse gallery" at bounding box center [56, 101] width 23 height 5
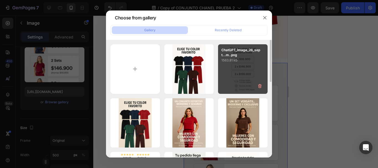
click at [245, 68] on div "ChatGPT_Image_26_sept...m..png 1563.81 kb" at bounding box center [242, 68] width 49 height 49
type input "https://cdn.shopify.com/s/files/1/0675/3900/9685/files/gempages_528518921397994…"
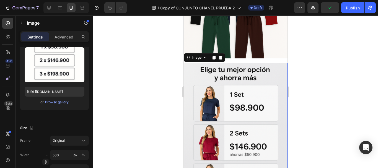
click at [334, 74] on div at bounding box center [235, 91] width 284 height 152
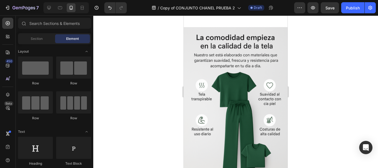
scroll to position [553, 0]
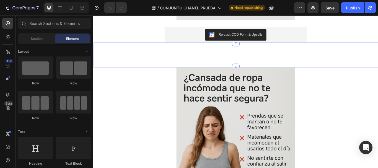
scroll to position [387, 0]
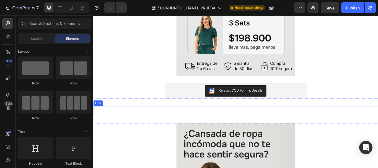
click at [224, 121] on div "Title Line" at bounding box center [259, 124] width 332 height 7
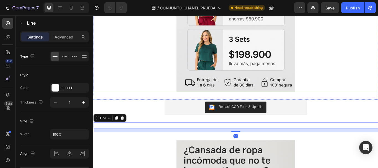
scroll to position [359, 0]
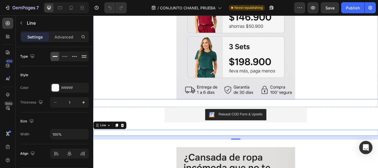
click at [208, 95] on img at bounding box center [259, 9] width 138 height 207
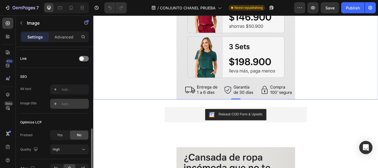
scroll to position [281, 0]
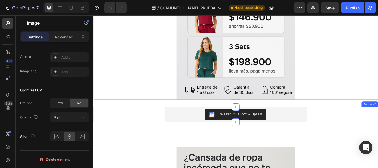
click at [157, 125] on div "Releasit COD Form & Upsells Releasit COD Form & Upsells Product" at bounding box center [259, 131] width 332 height 18
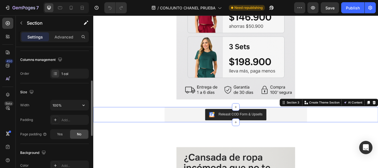
scroll to position [0, 0]
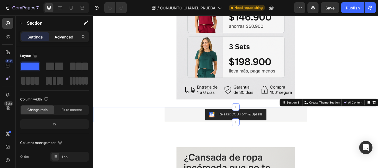
click at [60, 37] on p "Advanced" at bounding box center [63, 37] width 19 height 6
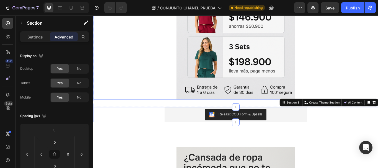
click at [200, 99] on img at bounding box center [259, 9] width 138 height 207
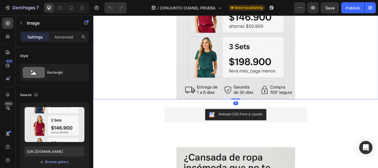
click at [64, 31] on div "Sections(18) Elements(83) Section Element Hero Section Product Detail Brands Tr…" at bounding box center [54, 91] width 77 height 152
click at [61, 35] on p "Advanced" at bounding box center [63, 37] width 19 height 6
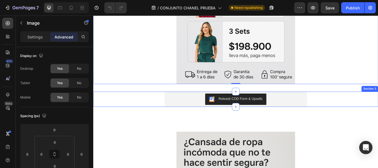
scroll to position [387, 0]
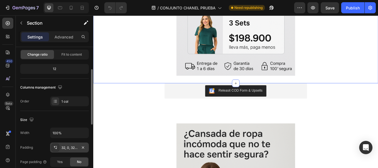
click at [77, 148] on div "32, 0, 32, 0" at bounding box center [69, 147] width 16 height 5
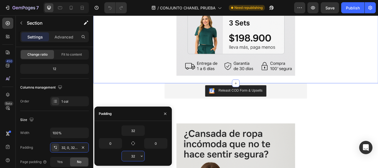
click at [136, 155] on input "32" at bounding box center [133, 156] width 23 height 10
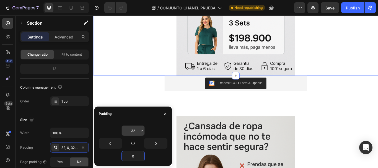
type input "0"
click at [129, 128] on input "32" at bounding box center [133, 130] width 23 height 10
type input "0"
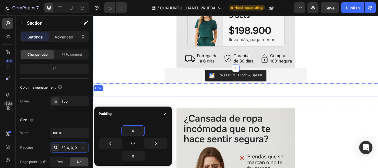
click at [200, 105] on div "Title Line" at bounding box center [259, 106] width 332 height 7
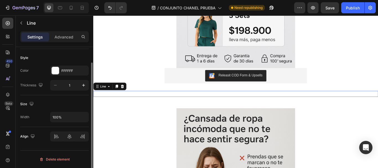
scroll to position [0, 0]
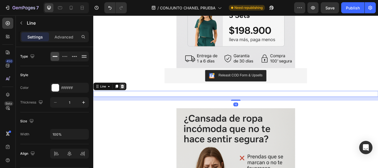
click at [127, 98] on icon at bounding box center [127, 98] width 4 height 4
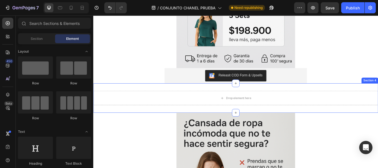
click at [377, 98] on div "Drop element here Section 4" at bounding box center [259, 112] width 332 height 34
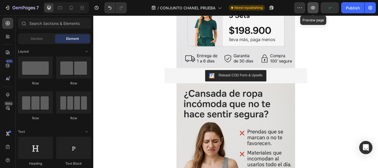
click at [310, 9] on button "button" at bounding box center [312, 7] width 11 height 11
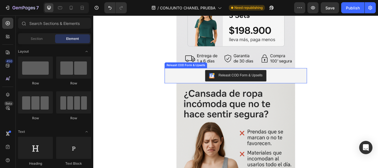
click at [204, 89] on div "Releasit COD Form & Upsells" at bounding box center [258, 85] width 161 height 13
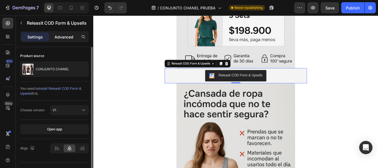
click at [65, 36] on p "Advanced" at bounding box center [63, 37] width 19 height 6
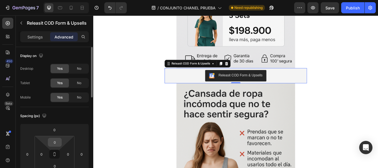
click at [60, 146] on div "0" at bounding box center [55, 142] width 14 height 9
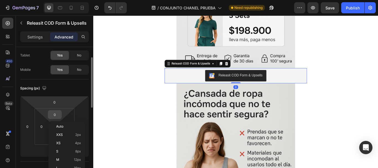
scroll to position [55, 0]
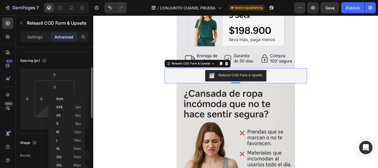
click at [43, 0] on html "7 Version history / CONJUNTO CHANEL PRUEBA Need republishing Preview Save Publi…" at bounding box center [189, 0] width 378 height 0
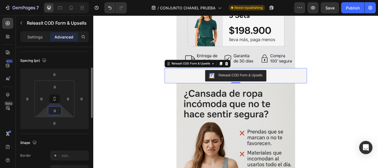
type input "2"
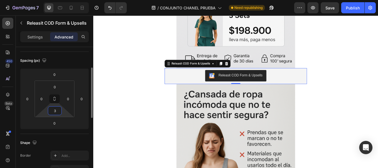
type input "3"
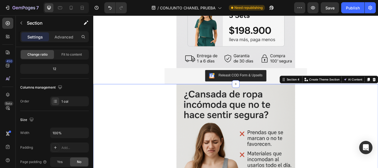
scroll to position [0, 0]
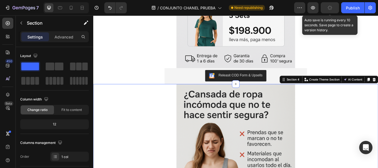
click at [326, 9] on button "button" at bounding box center [329, 7] width 18 height 11
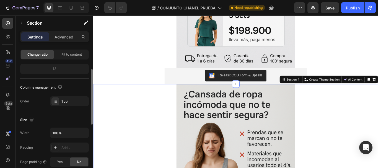
scroll to position [83, 0]
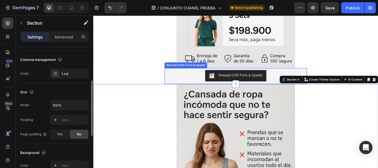
click at [184, 82] on div "Releasit COD Form & Upsells" at bounding box center [258, 85] width 161 height 13
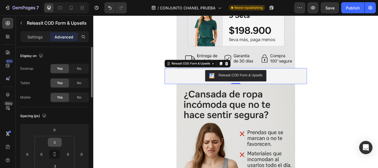
scroll to position [28, 0]
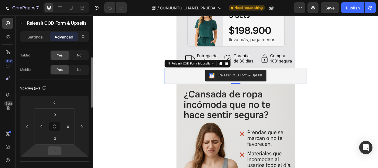
click at [54, 151] on input "0" at bounding box center [54, 150] width 11 height 8
type input "2"
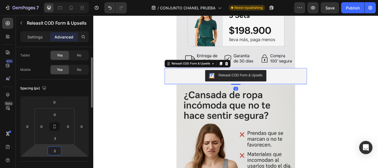
type input "4"
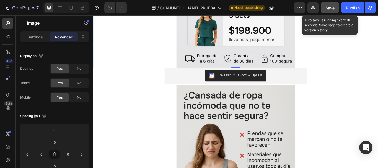
click at [335, 6] on button "Save" at bounding box center [329, 7] width 18 height 11
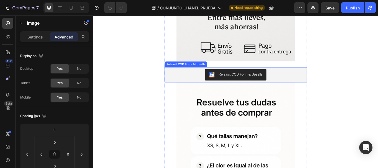
scroll to position [1631, 0]
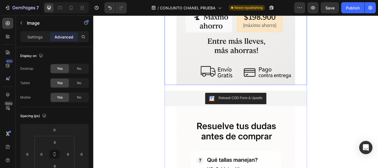
click at [236, 100] on div "Title Line" at bounding box center [259, 99] width 166 height 7
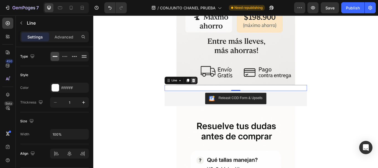
click at [210, 90] on div at bounding box center [209, 91] width 7 height 7
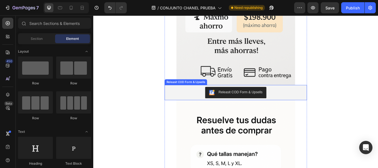
click at [188, 111] on div "Releasit COD Form & Upsells" at bounding box center [258, 105] width 161 height 13
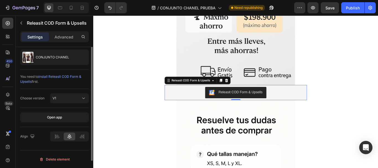
scroll to position [0, 0]
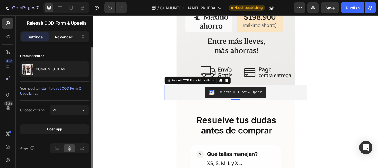
click at [72, 36] on p "Advanced" at bounding box center [63, 37] width 19 height 6
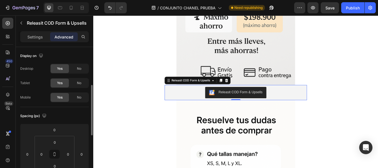
scroll to position [55, 0]
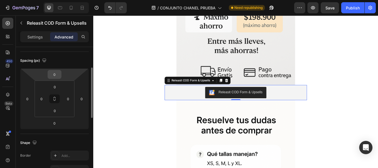
click at [61, 73] on div "0" at bounding box center [55, 74] width 14 height 9
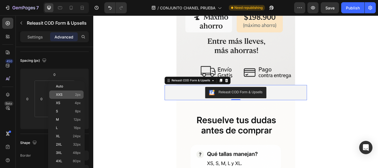
click at [57, 96] on span "XXS" at bounding box center [59, 95] width 7 height 4
type input "2"
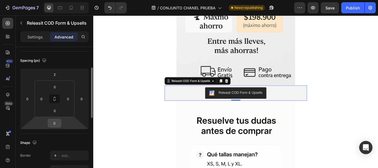
click at [56, 124] on input "0" at bounding box center [54, 123] width 11 height 8
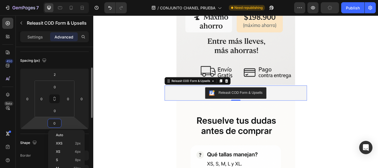
type input "2"
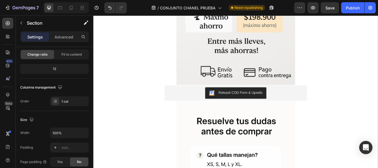
scroll to position [0, 0]
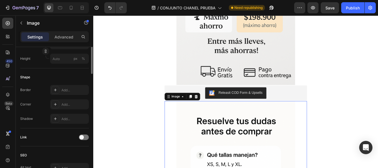
scroll to position [32, 0]
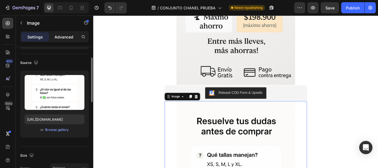
click at [69, 34] on p "Advanced" at bounding box center [63, 37] width 19 height 6
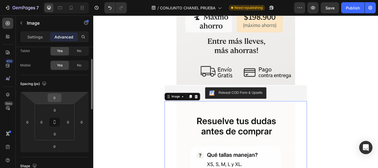
click at [55, 101] on input "0" at bounding box center [54, 97] width 11 height 8
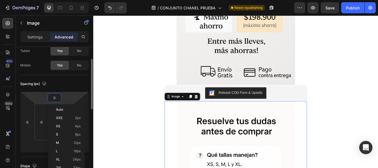
type input "2"
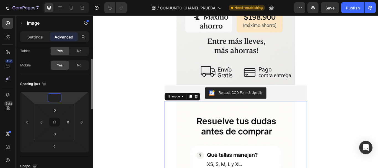
type input "3"
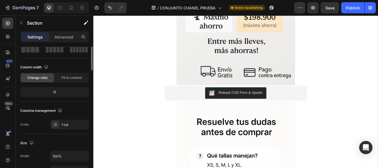
scroll to position [0, 0]
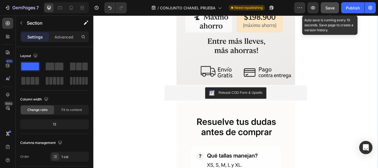
click at [324, 7] on button "Save" at bounding box center [329, 7] width 18 height 11
